Goal: Information Seeking & Learning: Learn about a topic

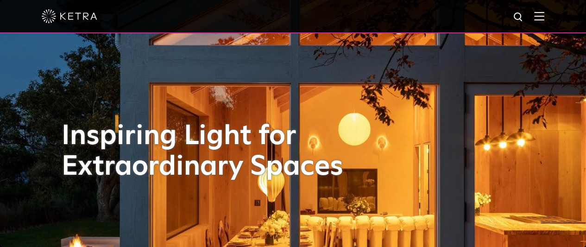
click at [544, 20] on img at bounding box center [539, 16] width 10 height 9
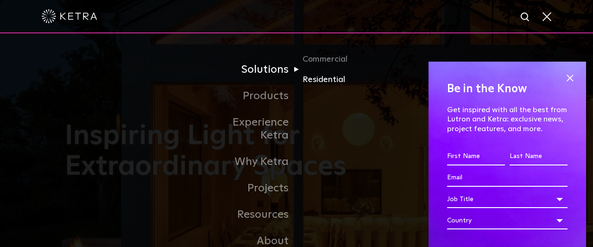
click at [328, 83] on link "Residential" at bounding box center [346, 79] width 89 height 13
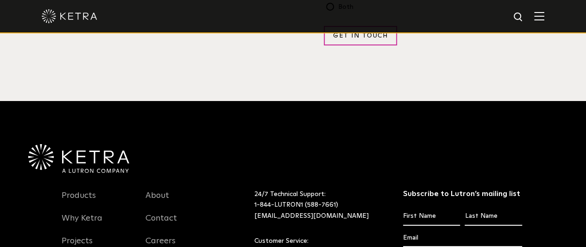
scroll to position [1815, 0]
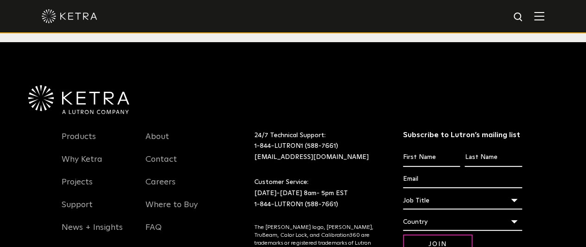
click at [544, 16] on img at bounding box center [539, 16] width 10 height 9
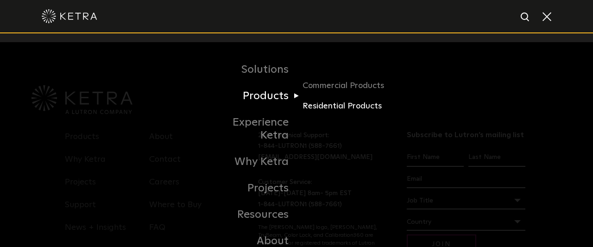
click at [321, 107] on link "Residential Products" at bounding box center [346, 106] width 89 height 13
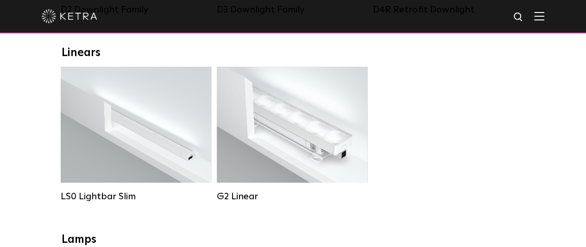
scroll to position [185, 0]
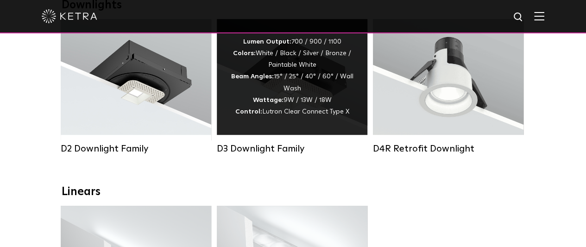
click at [286, 113] on span "Lutron Clear Connect Type X" at bounding box center [305, 111] width 87 height 6
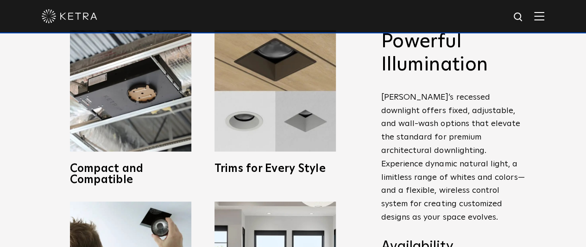
scroll to position [278, 0]
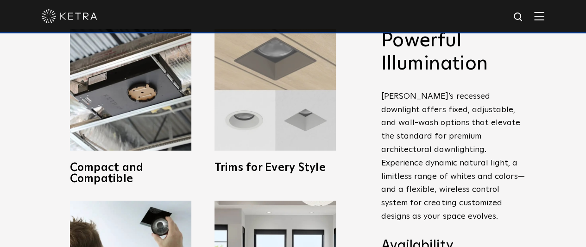
click at [248, 137] on img at bounding box center [274, 89] width 121 height 121
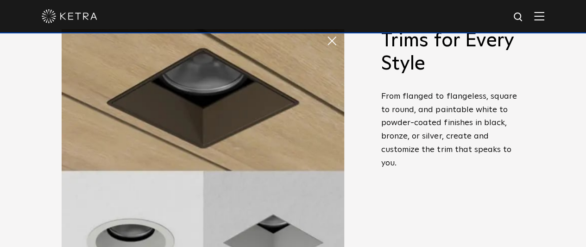
click at [326, 31] on span at bounding box center [326, 31] width 0 height 0
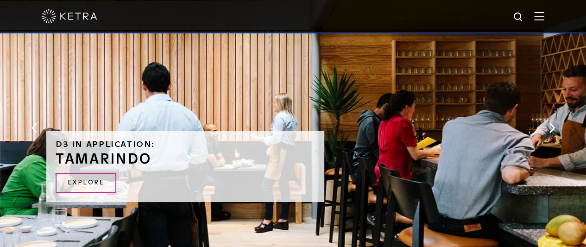
scroll to position [1659, 0]
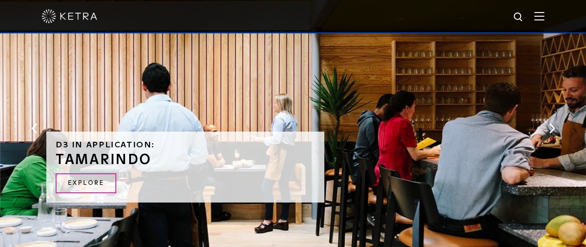
click at [309, 80] on div "D3 in application: Tamarindo Explore" at bounding box center [293, 128] width 482 height 299
click at [113, 179] on link "Explore" at bounding box center [86, 183] width 61 height 20
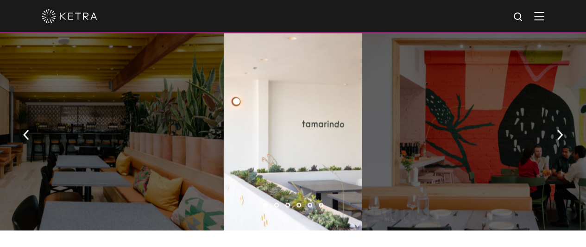
scroll to position [648, 0]
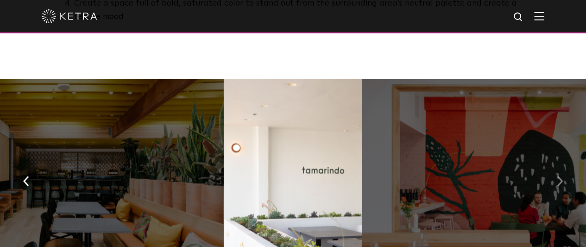
click at [563, 164] on button "button" at bounding box center [560, 180] width 20 height 32
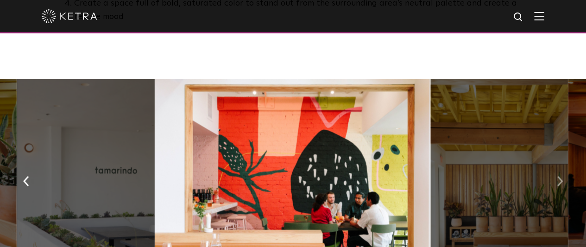
click at [563, 164] on button "button" at bounding box center [560, 180] width 20 height 32
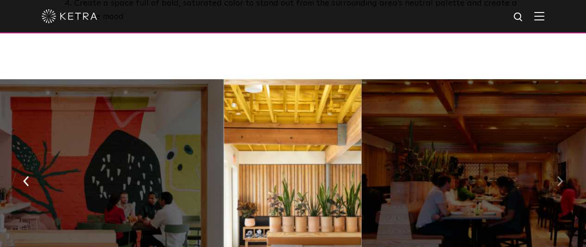
click at [563, 164] on button "button" at bounding box center [560, 180] width 20 height 32
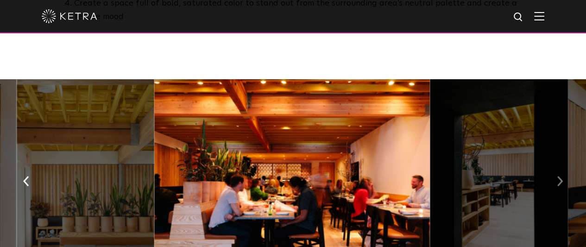
click at [563, 164] on button "button" at bounding box center [560, 180] width 20 height 32
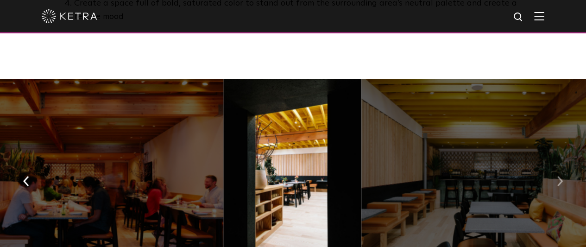
click at [563, 164] on button "button" at bounding box center [560, 180] width 20 height 32
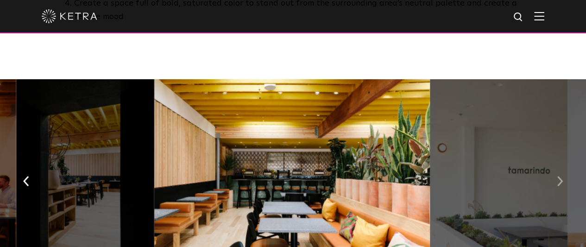
click at [563, 164] on button "button" at bounding box center [560, 180] width 20 height 32
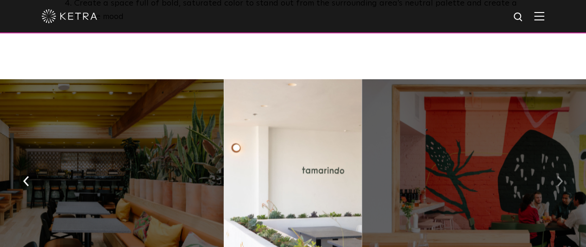
click at [563, 164] on button "button" at bounding box center [560, 180] width 20 height 32
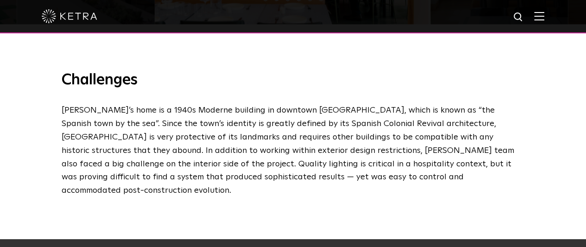
scroll to position [926, 0]
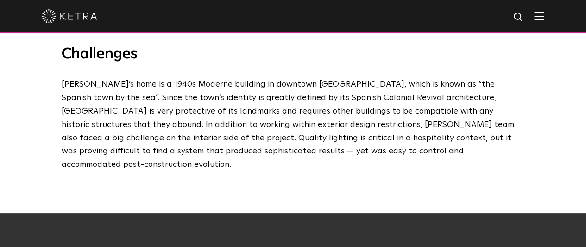
click at [554, 15] on div at bounding box center [293, 16] width 586 height 33
click at [544, 18] on img at bounding box center [539, 16] width 10 height 9
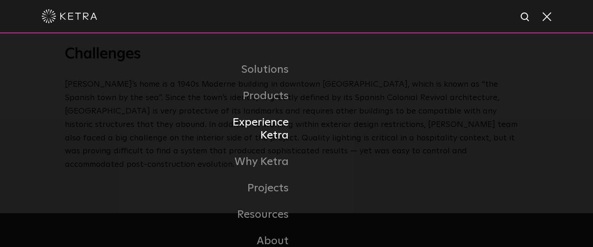
click at [283, 123] on link "Experience Ketra" at bounding box center [248, 129] width 95 height 40
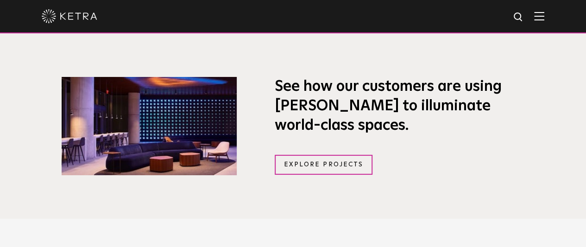
scroll to position [556, 0]
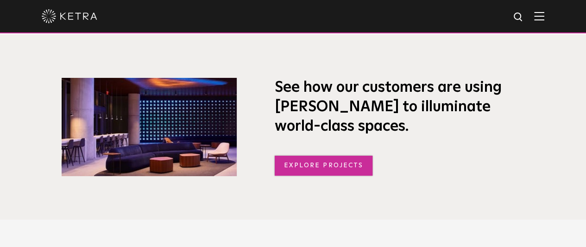
click at [311, 173] on link "Explore Projects" at bounding box center [324, 166] width 98 height 20
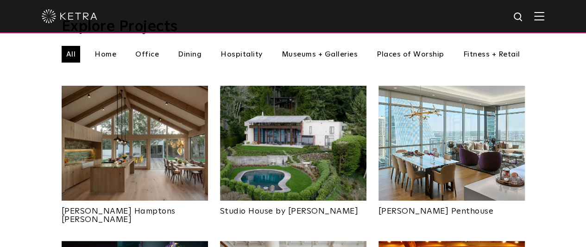
scroll to position [324, 0]
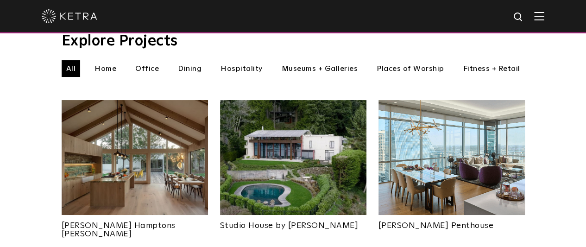
click at [278, 215] on link "Studio House by [PERSON_NAME]" at bounding box center [293, 222] width 146 height 15
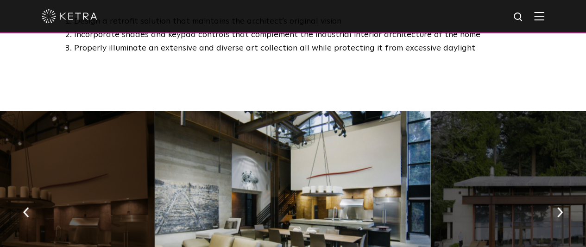
scroll to position [926, 0]
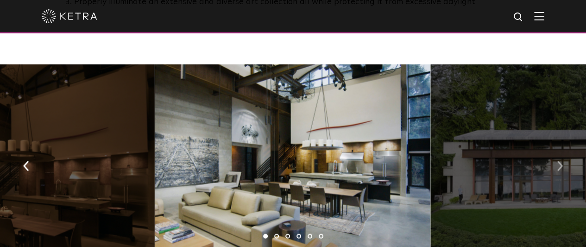
click at [560, 161] on img "button" at bounding box center [560, 166] width 6 height 10
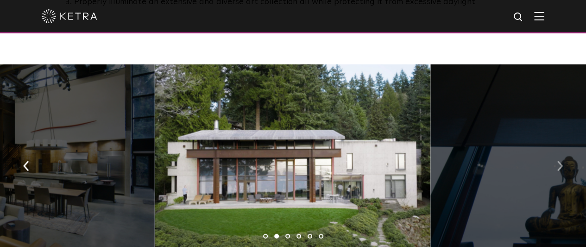
click at [560, 161] on img "button" at bounding box center [560, 166] width 6 height 10
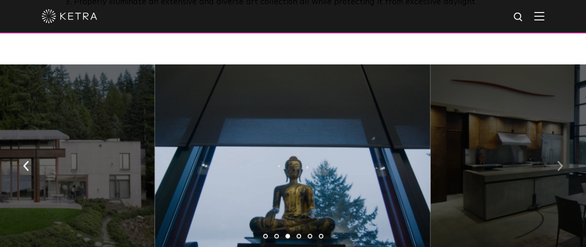
click at [560, 161] on img "button" at bounding box center [560, 166] width 6 height 10
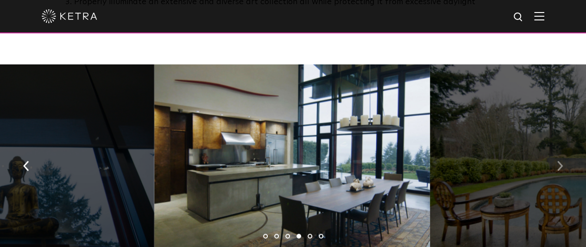
click at [560, 161] on img "button" at bounding box center [560, 166] width 6 height 10
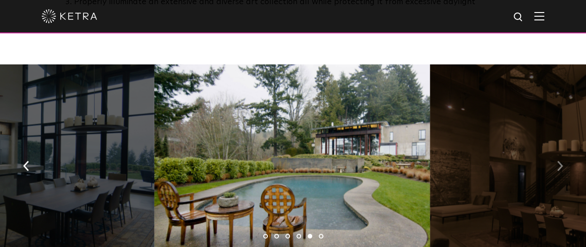
click at [560, 161] on img "button" at bounding box center [560, 166] width 6 height 10
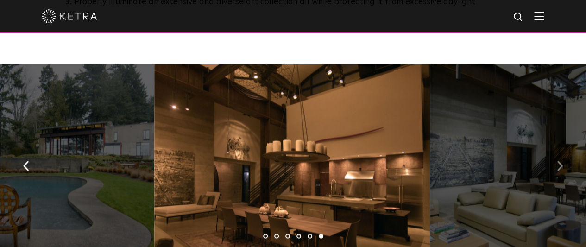
click at [563, 155] on button "button" at bounding box center [560, 165] width 20 height 32
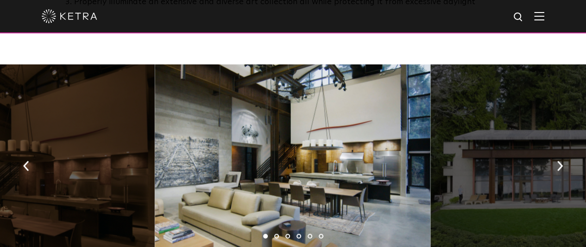
click at [544, 15] on img at bounding box center [539, 16] width 10 height 9
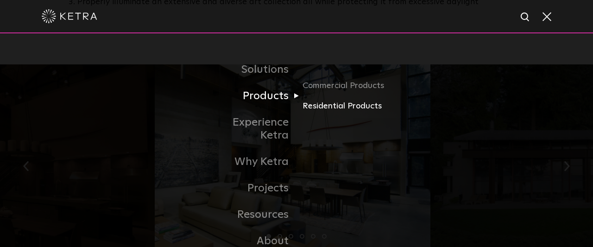
click at [317, 109] on link "Residential Products" at bounding box center [346, 106] width 89 height 13
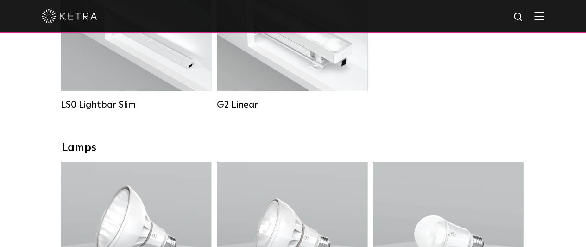
scroll to position [324, 0]
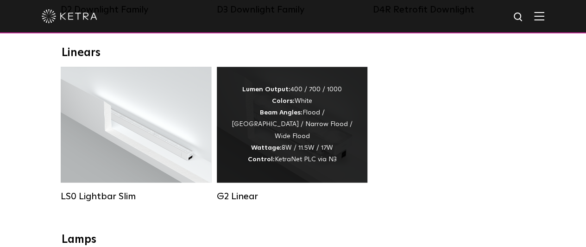
click at [310, 135] on div "Lumen Output: 400 / 700 / 1000 Colors: White Beam Angles: Flood / [GEOGRAPHIC_D…" at bounding box center [292, 125] width 123 height 82
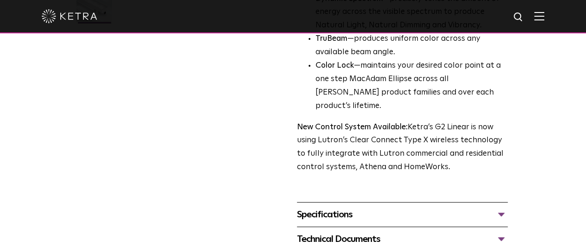
scroll to position [278, 0]
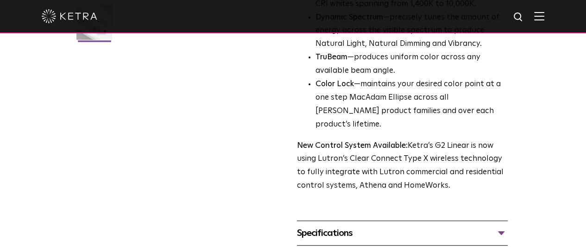
click at [327, 226] on div "Specifications" at bounding box center [402, 233] width 211 height 15
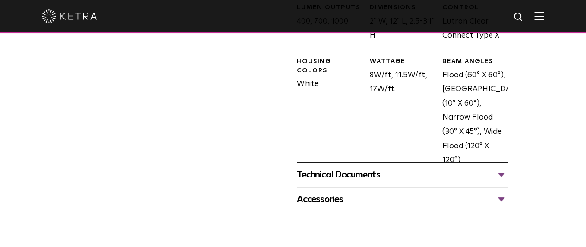
scroll to position [510, 0]
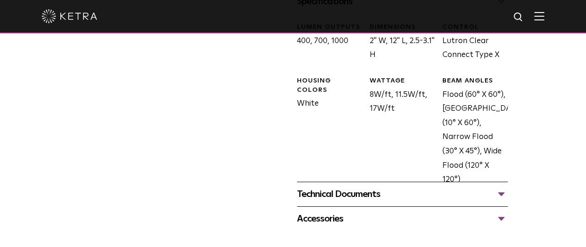
click at [332, 187] on div "Technical Documents" at bounding box center [402, 194] width 211 height 15
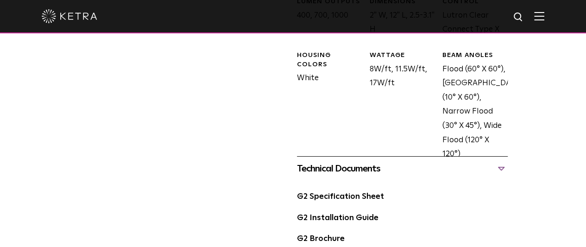
scroll to position [556, 0]
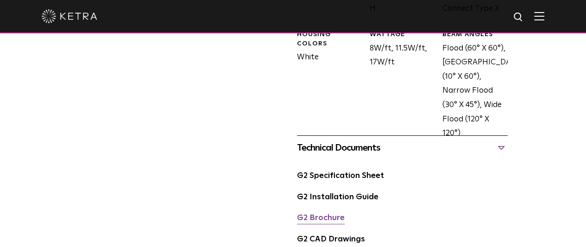
click at [326, 214] on link "G2 Brochure" at bounding box center [321, 218] width 48 height 8
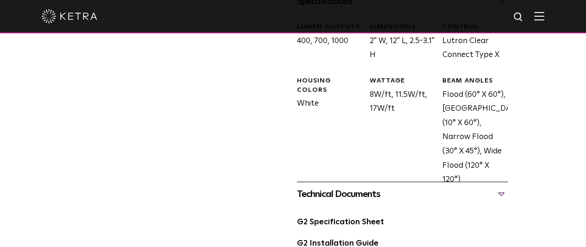
click at [554, 18] on div at bounding box center [293, 16] width 586 height 33
click at [540, 13] on div at bounding box center [293, 16] width 503 height 32
click at [544, 19] on img at bounding box center [539, 16] width 10 height 9
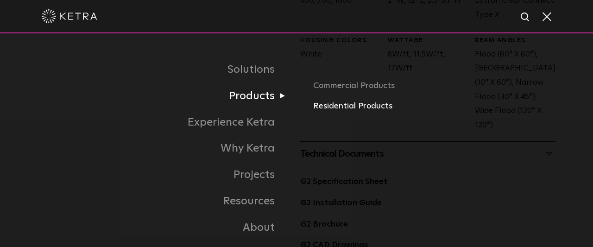
click at [333, 109] on link "Residential Products" at bounding box center [435, 106] width 245 height 13
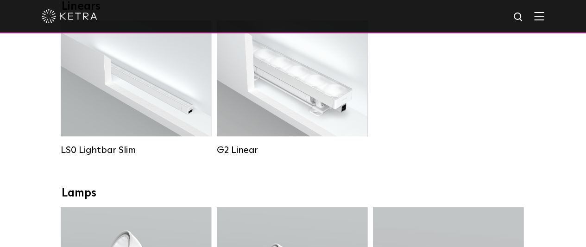
scroll to position [371, 0]
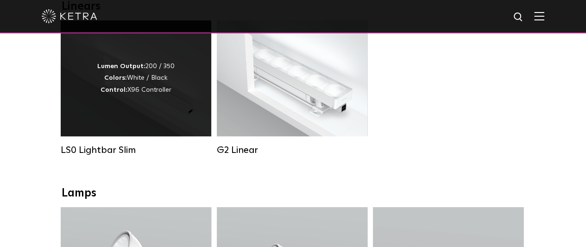
click at [138, 90] on div "Lumen Output: 200 / 350 Colors: White / Black Control: X96 Controller" at bounding box center [135, 78] width 77 height 35
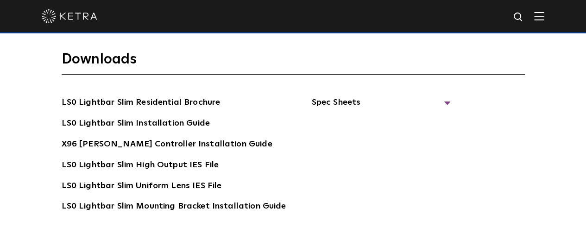
scroll to position [1509, 0]
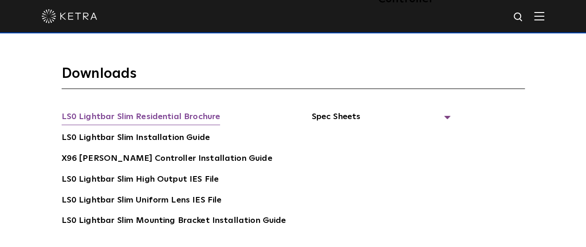
click at [177, 110] on link "LS0 Lightbar Slim Residential Brochure" at bounding box center [141, 117] width 159 height 15
